Goal: Find specific page/section: Find specific page/section

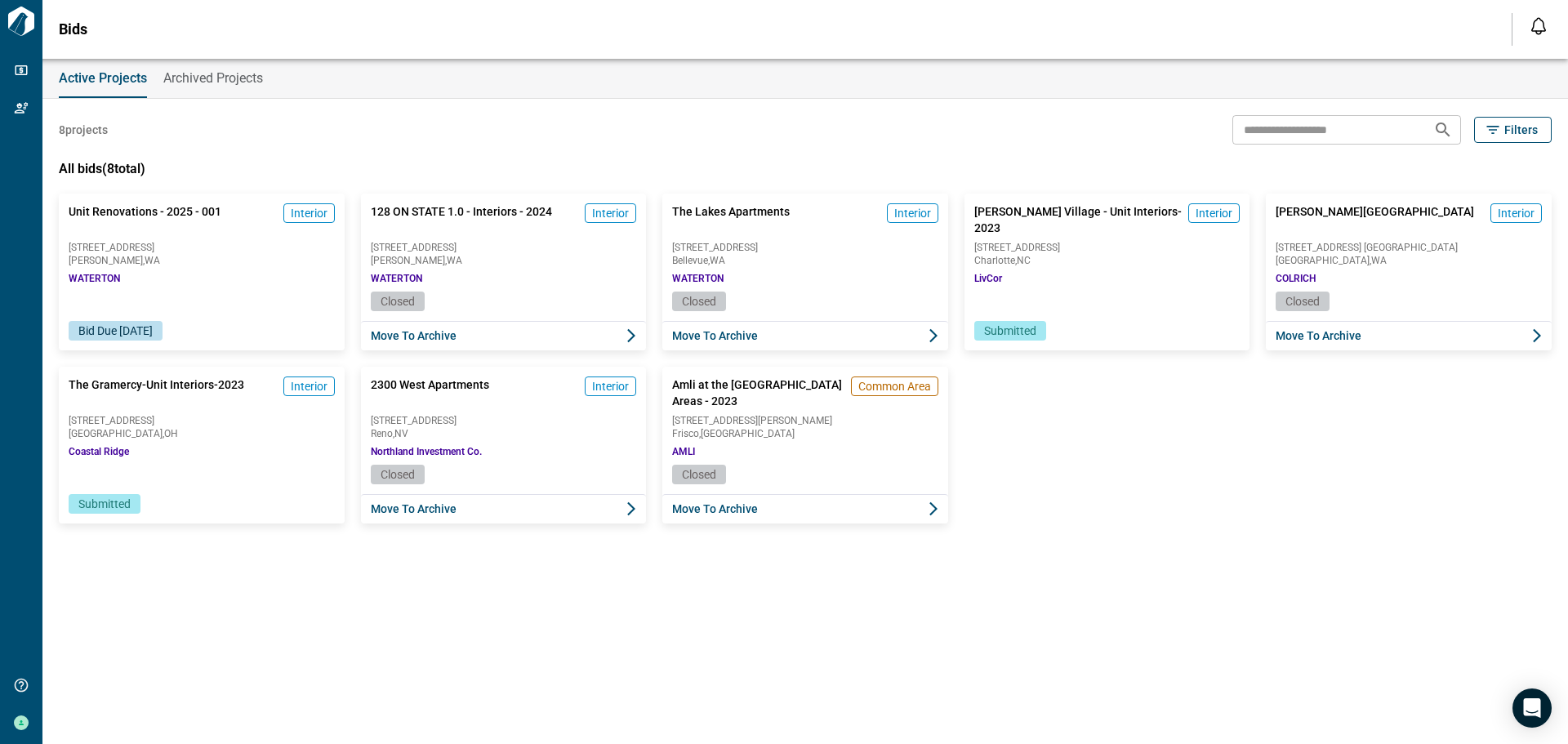
click at [129, 256] on span "Edmonds , [GEOGRAPHIC_DATA]" at bounding box center [201, 260] width 266 height 10
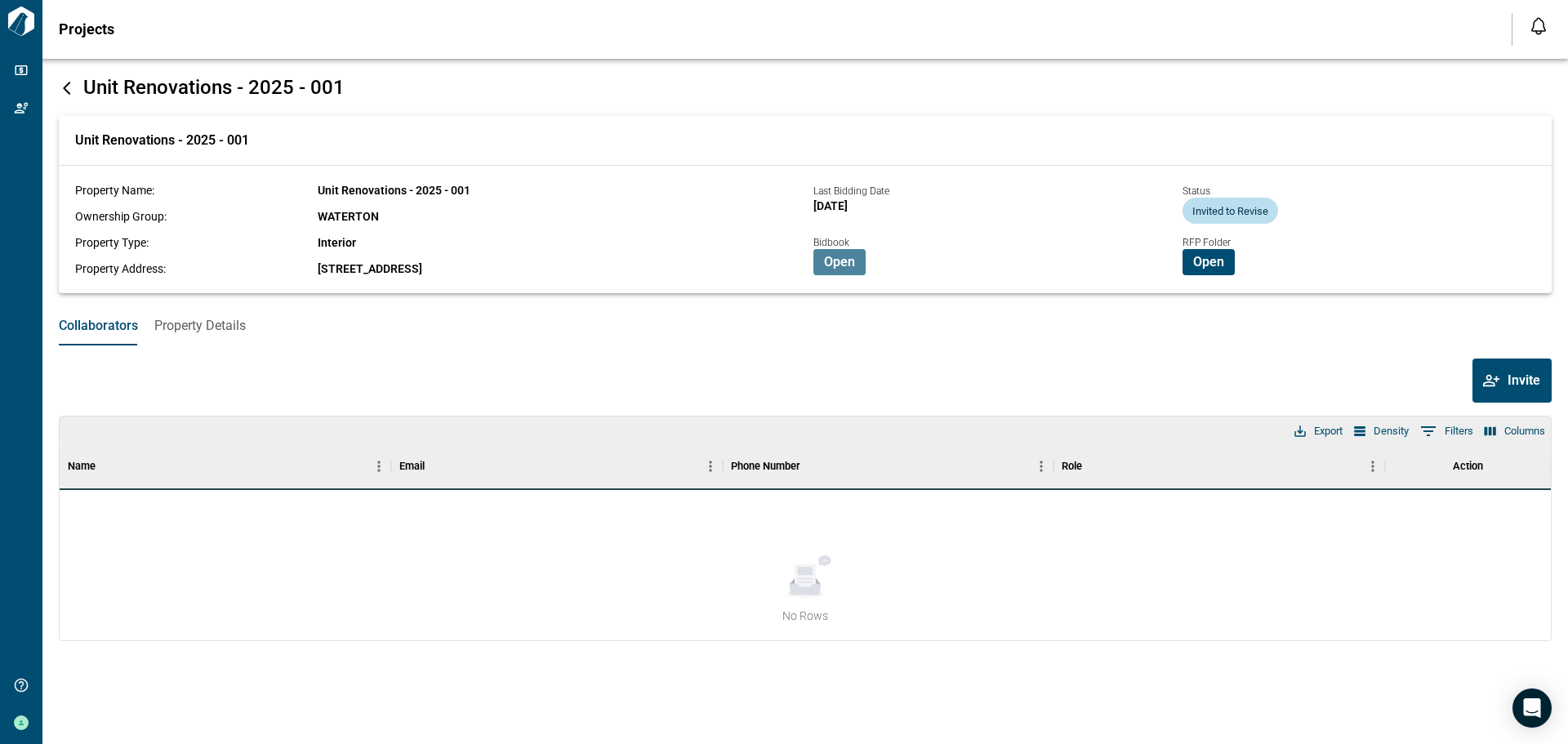
click at [844, 256] on span "Open" at bounding box center [839, 262] width 31 height 17
